Goal: Transaction & Acquisition: Purchase product/service

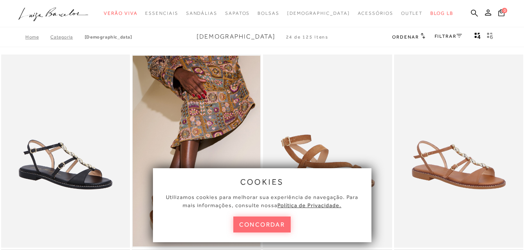
click at [272, 222] on button "concordar" at bounding box center [262, 225] width 58 height 16
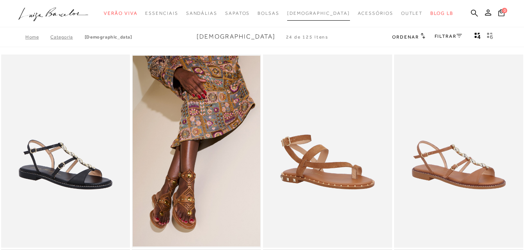
click at [309, 9] on link "[DEMOGRAPHIC_DATA]" at bounding box center [318, 13] width 63 height 14
click at [455, 36] on link "FILTRAR" at bounding box center [447, 36] width 27 height 5
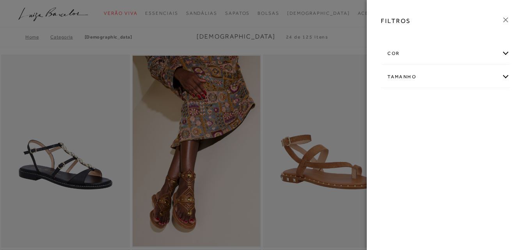
click at [442, 60] on div "cor" at bounding box center [445, 53] width 128 height 21
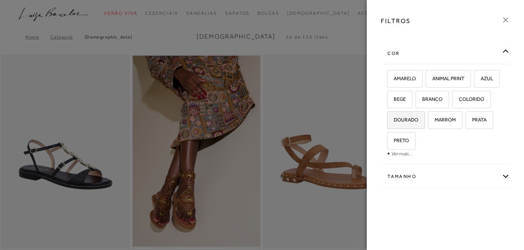
click at [417, 117] on span "DOURADO" at bounding box center [403, 120] width 30 height 6
click at [393, 117] on input "DOURADO" at bounding box center [390, 121] width 8 height 8
checkbox input "true"
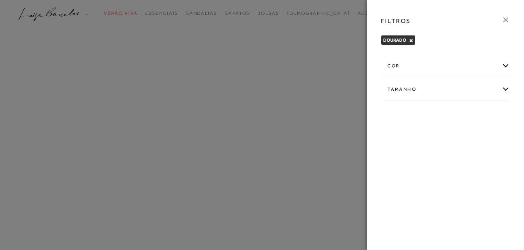
click at [461, 78] on div "cor AMARELO -" at bounding box center [445, 83] width 142 height 60
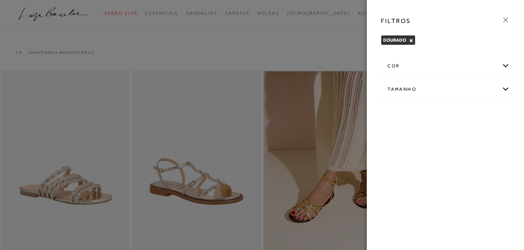
click at [487, 88] on div "Tamanho" at bounding box center [445, 89] width 128 height 21
click at [398, 138] on span "38" at bounding box center [393, 135] width 11 height 6
click at [393, 138] on input "38" at bounding box center [390, 137] width 8 height 8
checkbox input "true"
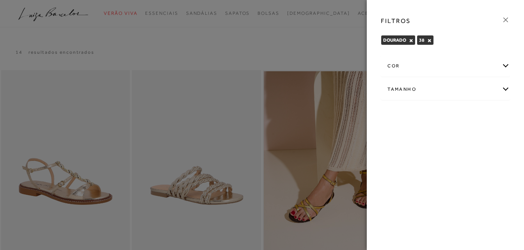
click at [503, 19] on icon at bounding box center [505, 20] width 9 height 9
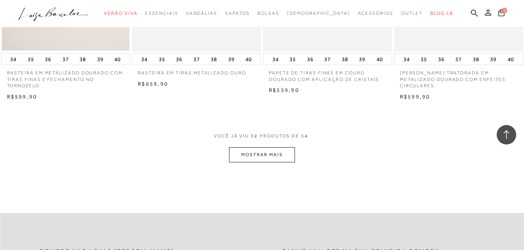
scroll to position [733, 0]
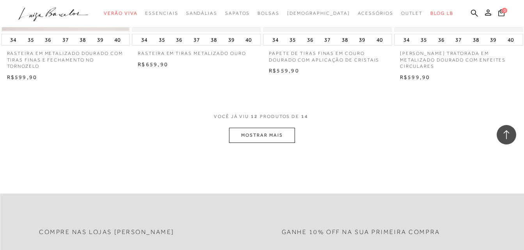
click at [280, 138] on button "MOSTRAR MAIS" at bounding box center [262, 135] width 66 height 15
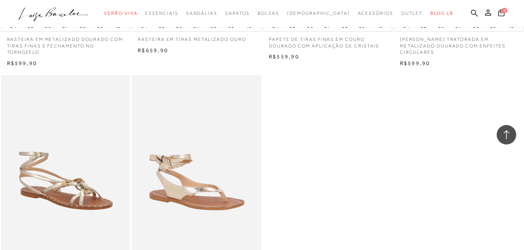
scroll to position [749, 0]
